Goal: Book appointment/travel/reservation

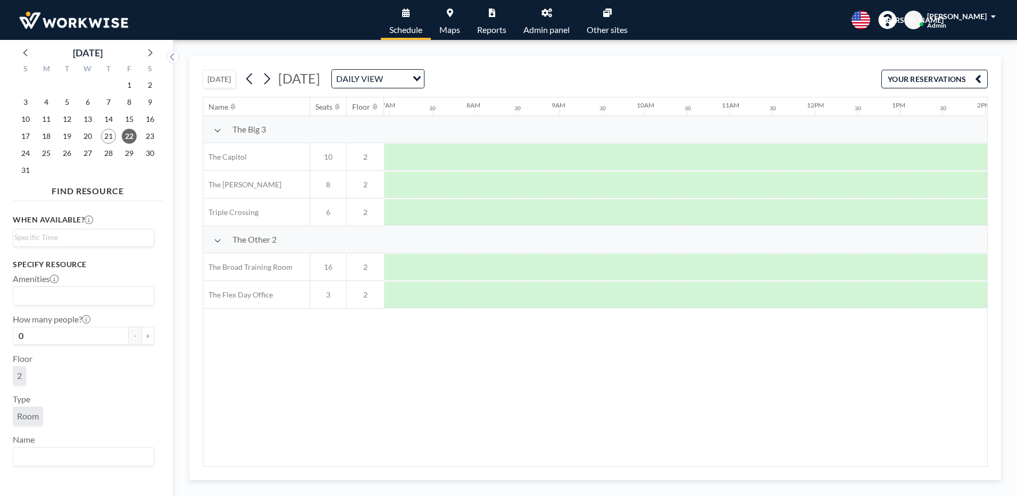
scroll to position [0, 638]
drag, startPoint x: 684, startPoint y: 460, endPoint x: 741, endPoint y: 453, distance: 56.8
click at [741, 453] on div "Name Seats Floor 12AM 30 1AM 30 2AM 30 3AM 30 4AM 30 5AM 30 6AM 30 7AM 30 8AM 3…" at bounding box center [595, 281] width 784 height 369
click at [812, 179] on div at bounding box center [824, 184] width 43 height 27
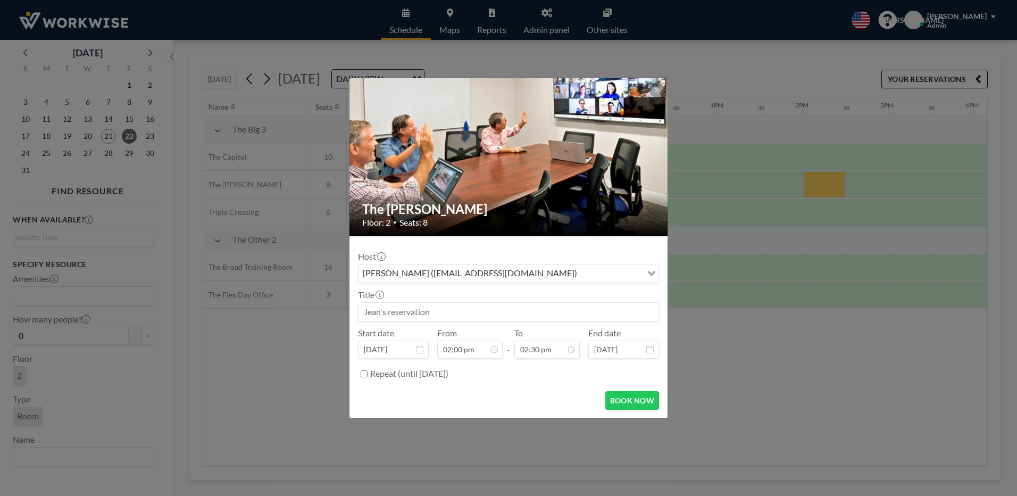
click at [378, 272] on div "Jean Ariante (receptionist@workwiseoffice.com)" at bounding box center [499, 272] width 283 height 16
type input "s"
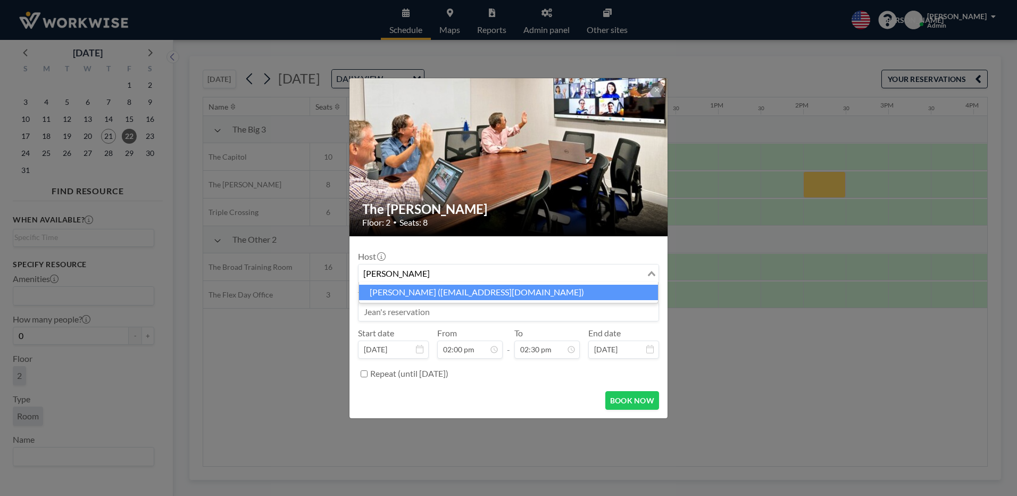
click at [466, 287] on li "Jean Ariante (receptionist@workwiseoffice.com)" at bounding box center [508, 292] width 299 height 15
type input "jean"
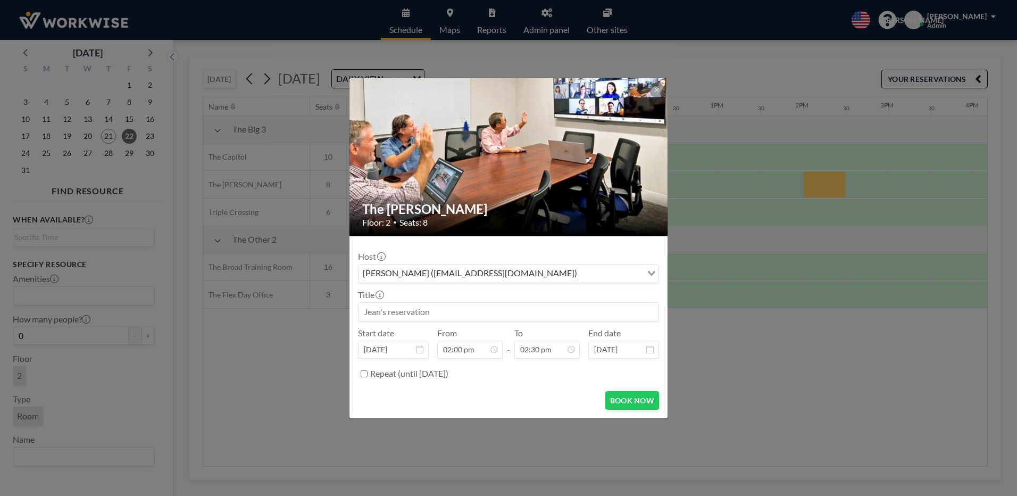
click at [424, 314] on input at bounding box center [508, 312] width 300 height 18
type input "[PERSON_NAME]"
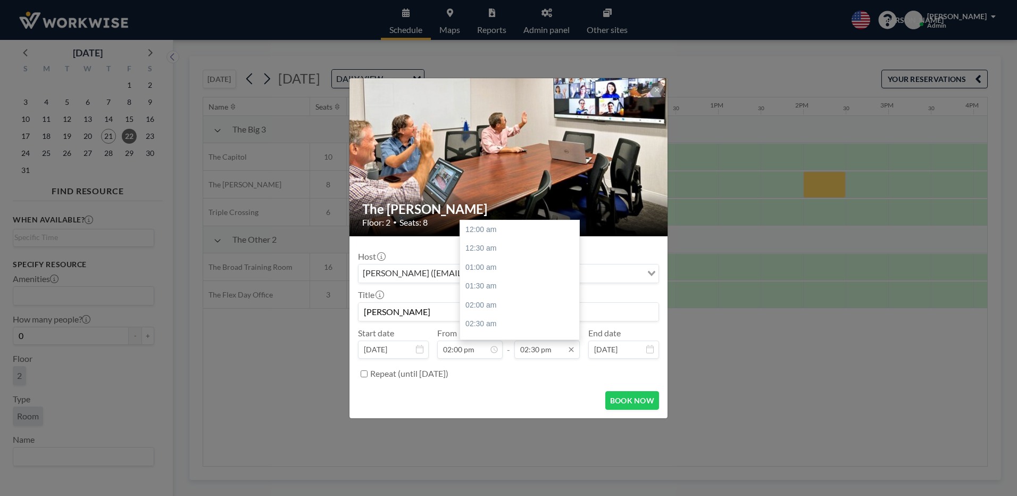
click at [537, 352] on input "02:30 pm" at bounding box center [546, 349] width 65 height 18
click at [492, 249] on div "03:00 pm" at bounding box center [522, 248] width 124 height 19
type input "03:00 pm"
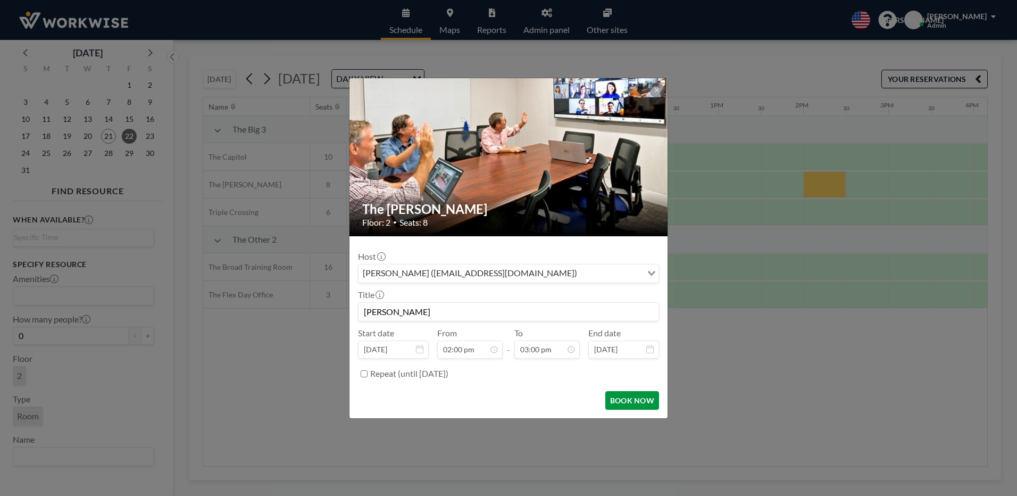
click at [632, 396] on button "BOOK NOW" at bounding box center [632, 400] width 54 height 19
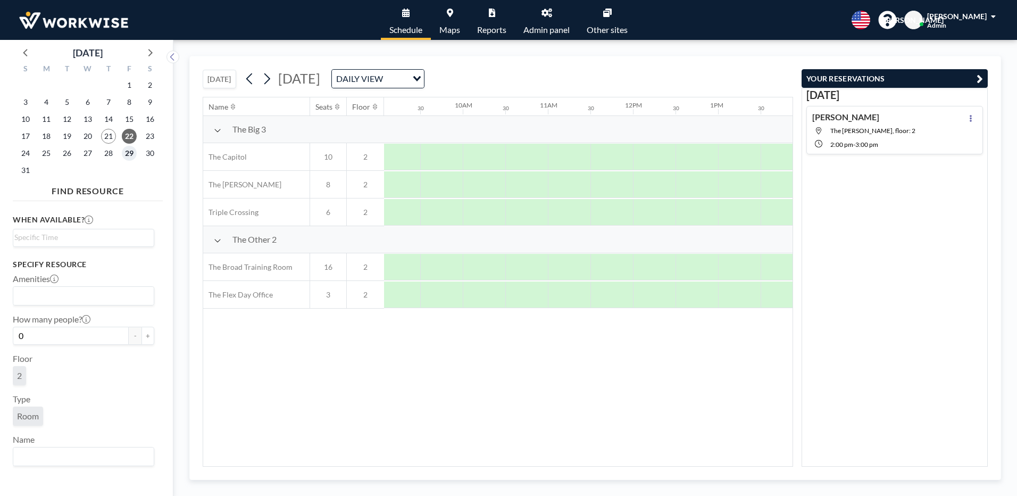
click at [128, 153] on span "29" at bounding box center [129, 153] width 15 height 15
click at [532, 180] on div at bounding box center [533, 184] width 43 height 27
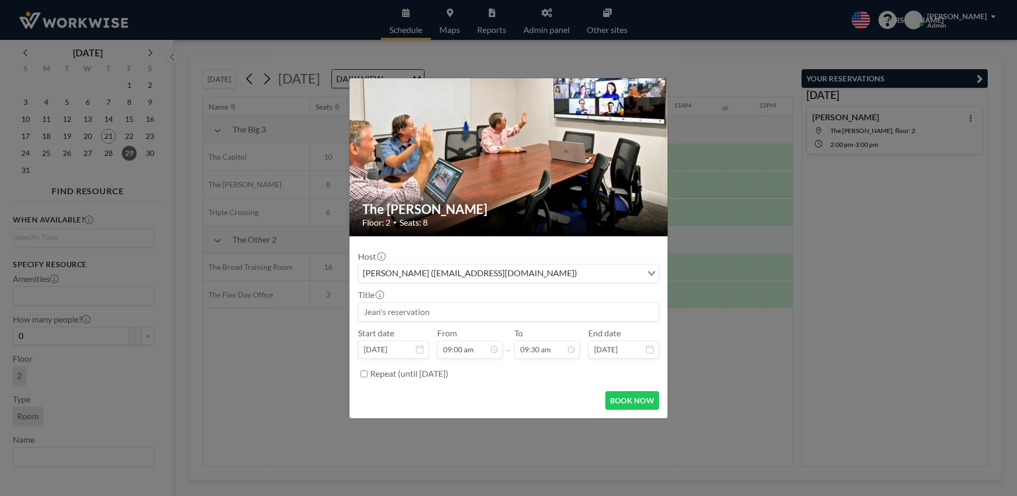
click at [431, 311] on input at bounding box center [508, 312] width 300 height 18
type input "[PERSON_NAME]"
click at [622, 394] on button "BOOK NOW" at bounding box center [632, 400] width 54 height 19
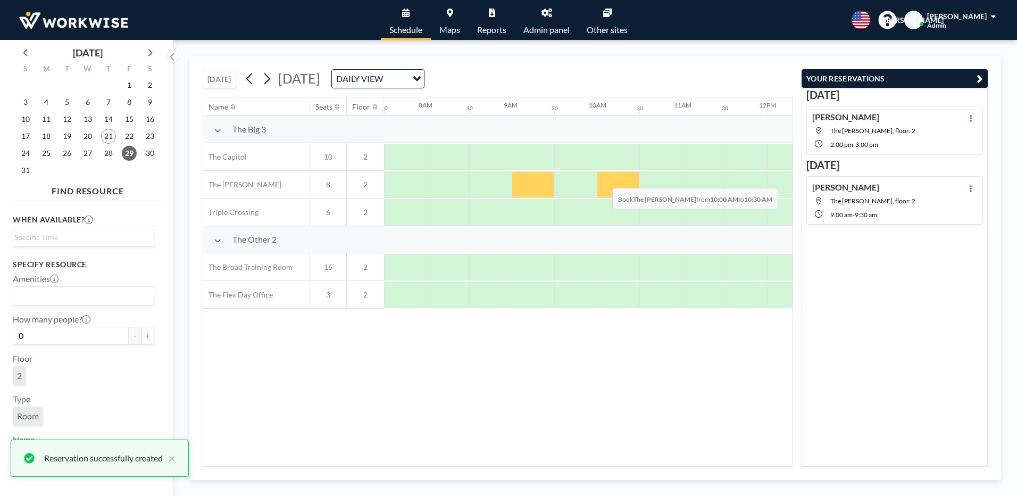
click at [604, 180] on div at bounding box center [618, 184] width 43 height 27
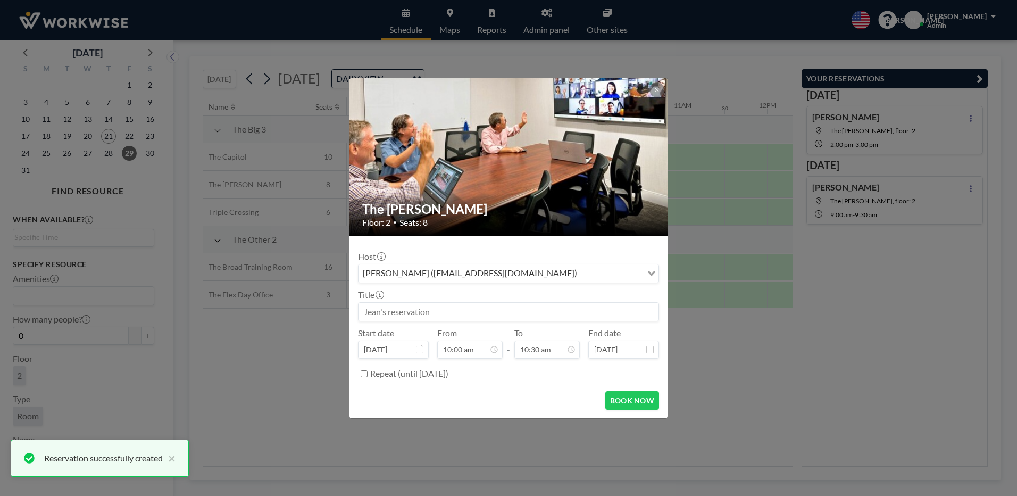
click at [445, 314] on input at bounding box center [508, 312] width 300 height 18
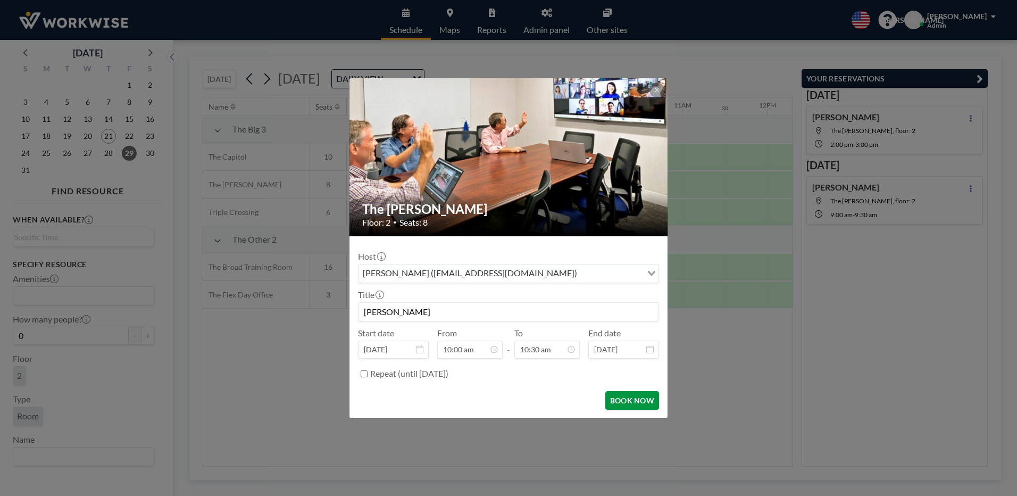
scroll to position [397, 0]
type input "[PERSON_NAME]"
click at [647, 402] on button "BOOK NOW" at bounding box center [632, 400] width 54 height 19
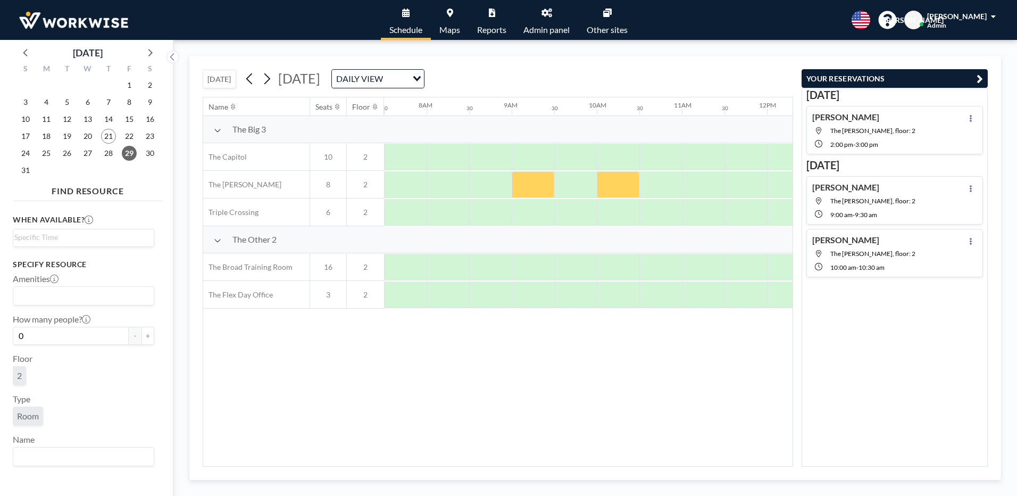
click at [228, 81] on button "[DATE]" at bounding box center [220, 79] width 34 height 19
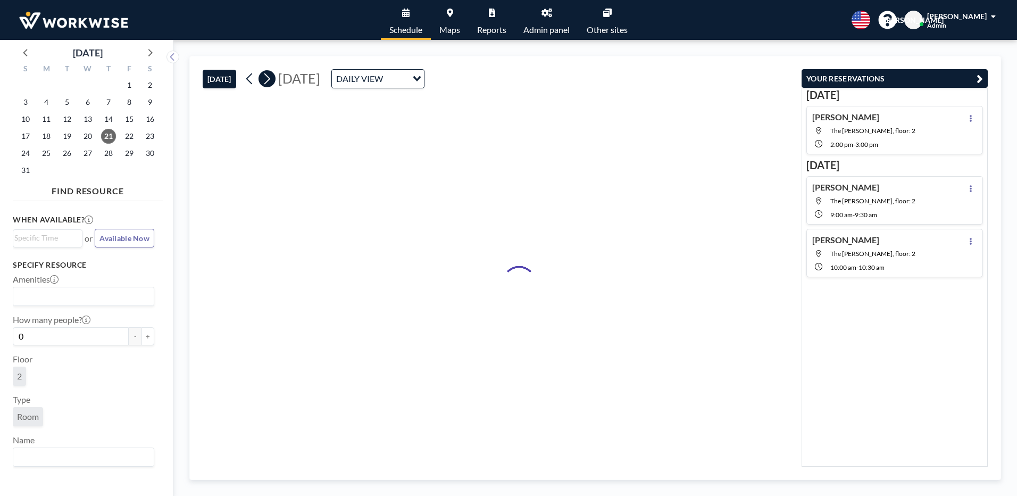
click at [270, 79] on icon at bounding box center [267, 79] width 10 height 16
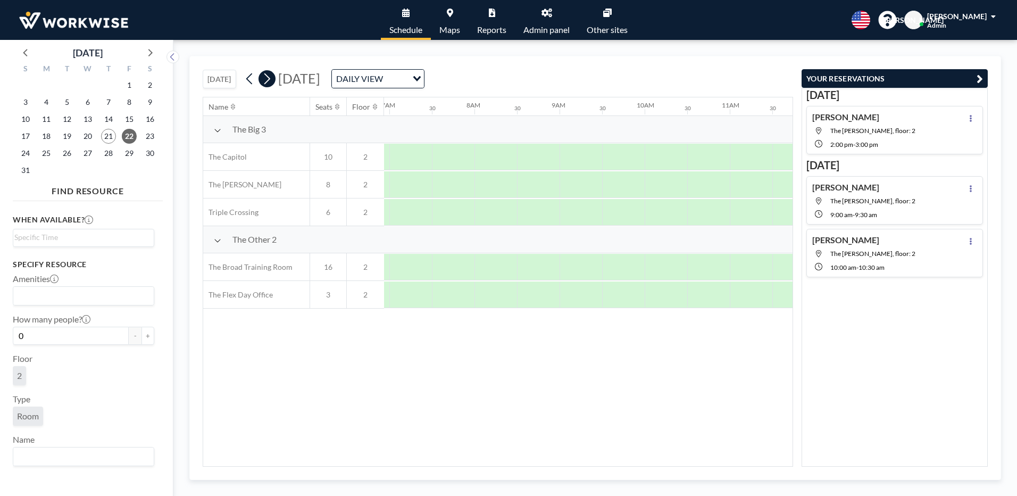
scroll to position [0, 638]
click at [529, 152] on div at bounding box center [533, 157] width 43 height 27
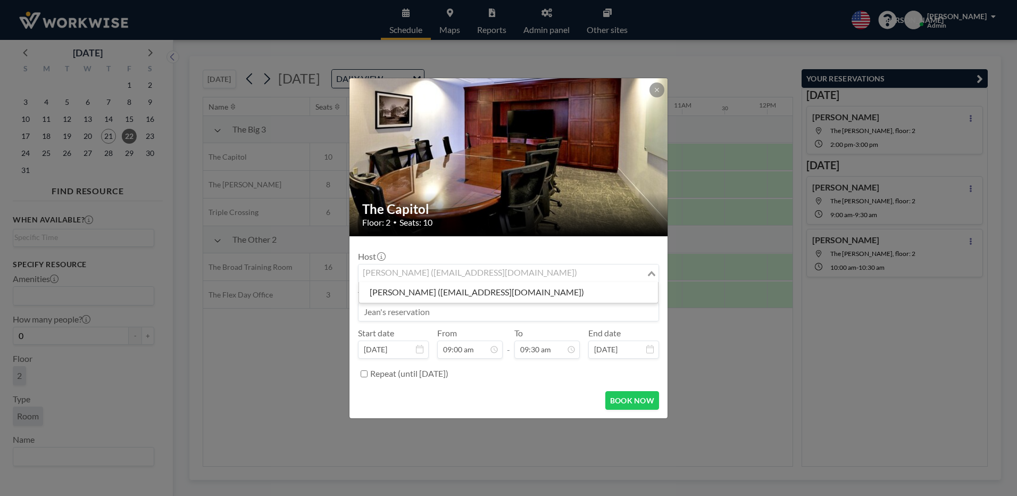
click at [452, 271] on div "Jean Ariante (receptionist@workwiseoffice.com)" at bounding box center [502, 272] width 288 height 16
type input "shar"
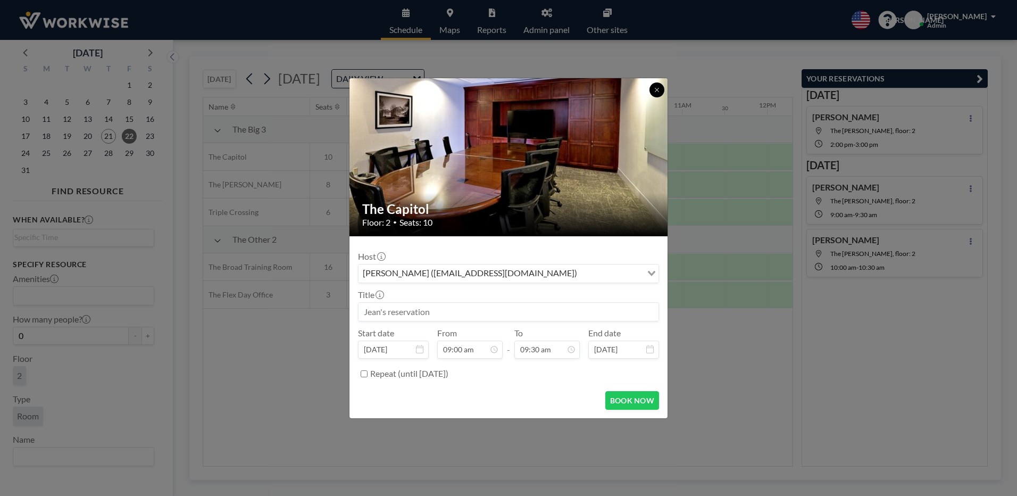
click at [650, 88] on button at bounding box center [656, 89] width 15 height 15
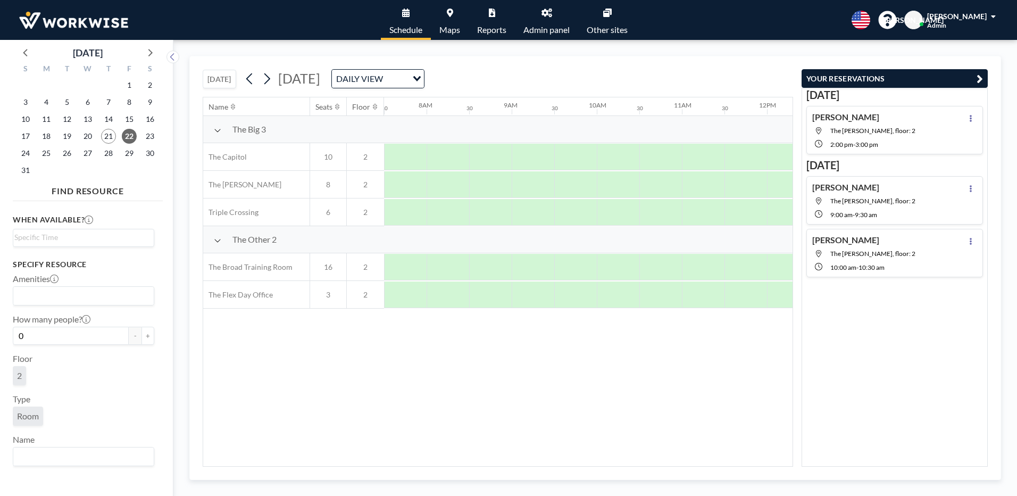
click at [550, 12] on icon at bounding box center [546, 13] width 11 height 9
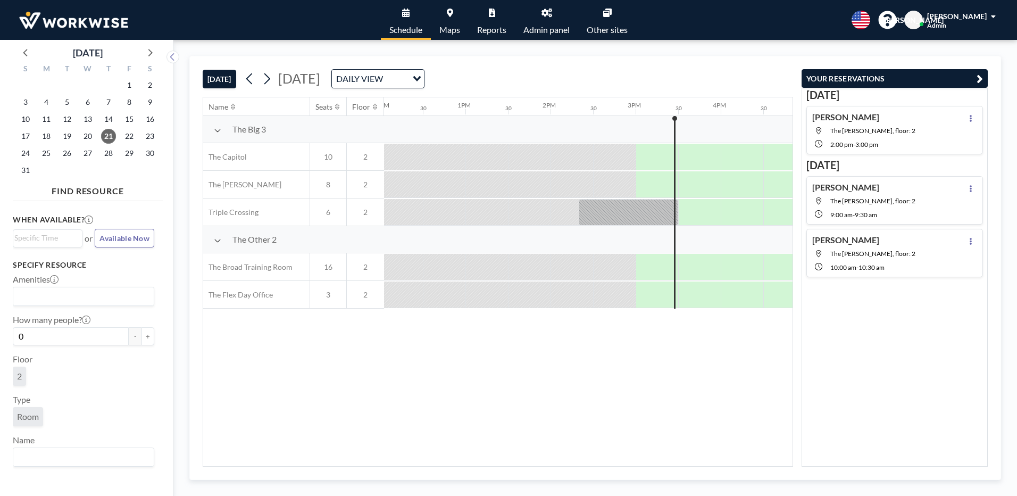
scroll to position [0, 1234]
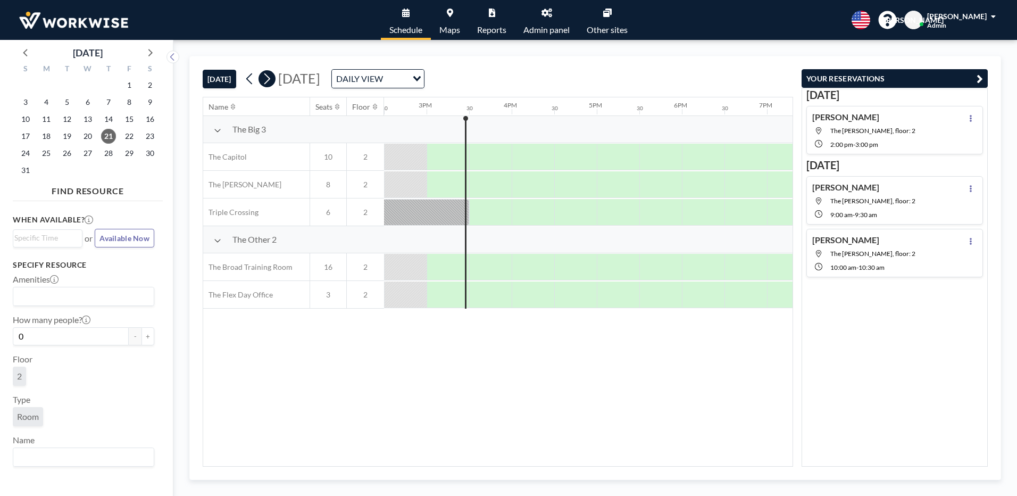
click at [265, 77] on icon at bounding box center [267, 79] width 10 height 16
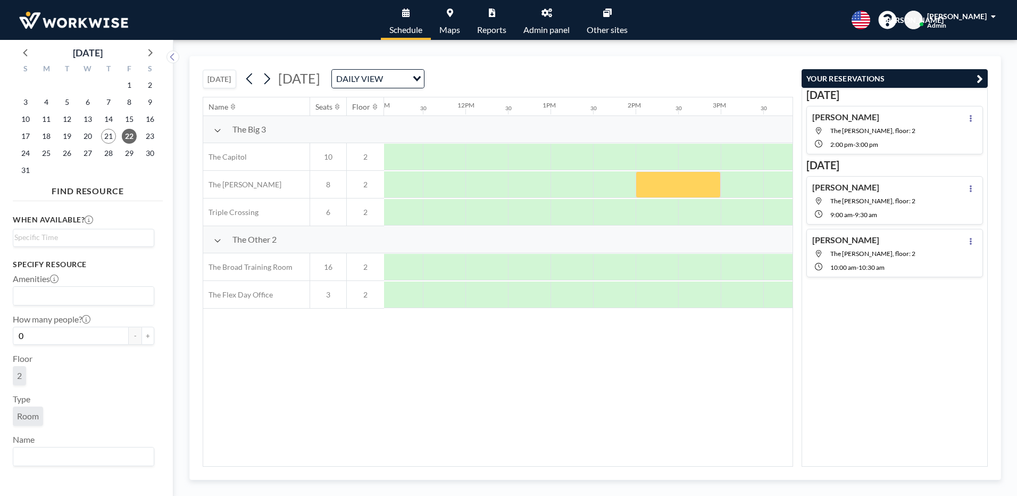
scroll to position [0, 1024]
